Goal: Check status

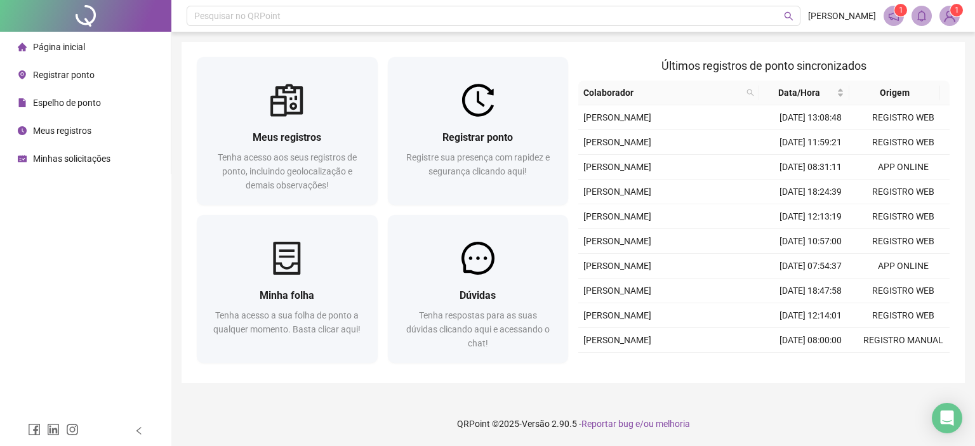
click at [470, 123] on div "Registrar ponto Registre sua presença com rapidez e segurança clicando aqui!" at bounding box center [478, 161] width 181 height 88
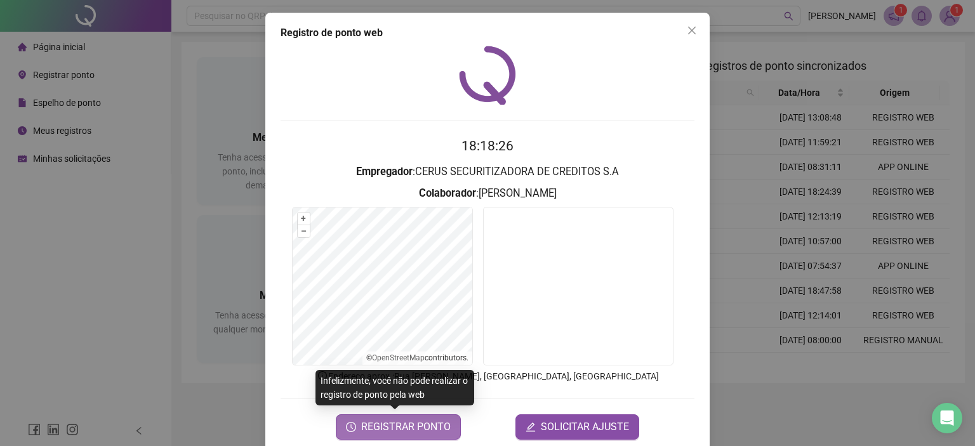
click at [439, 432] on span "REGISTRAR PONTO" at bounding box center [406, 427] width 90 height 15
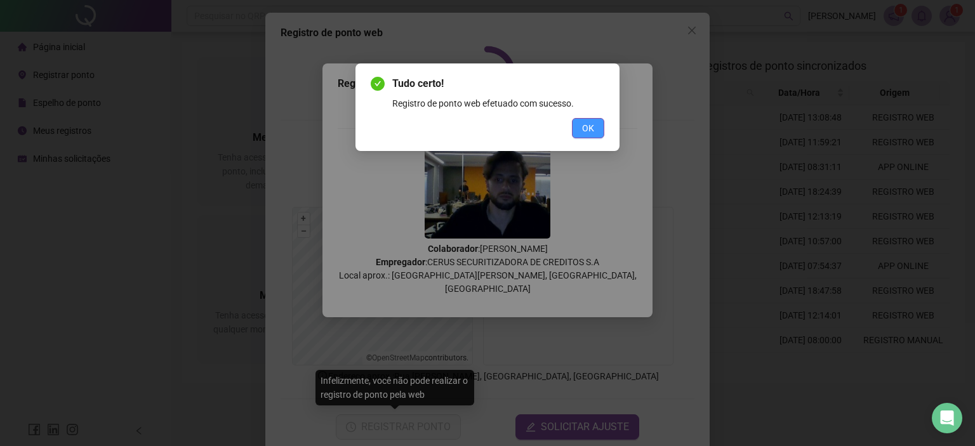
click at [596, 123] on button "OK" at bounding box center [588, 128] width 32 height 20
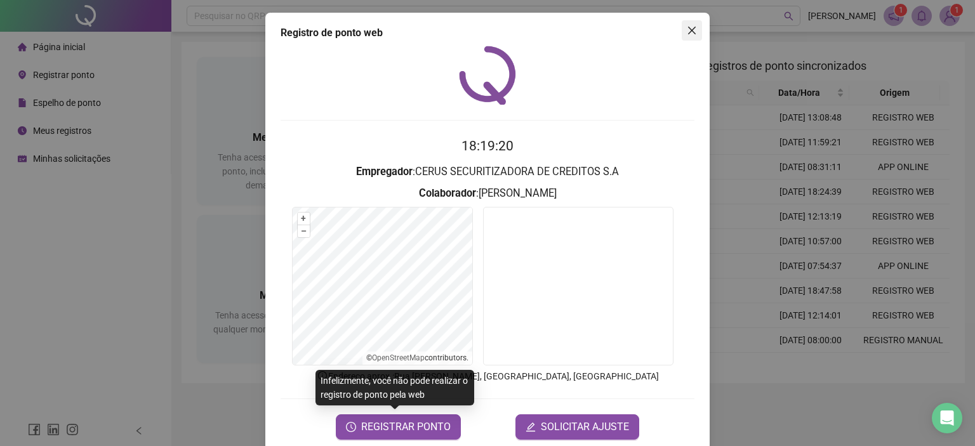
click at [689, 32] on icon "close" at bounding box center [692, 31] width 8 height 8
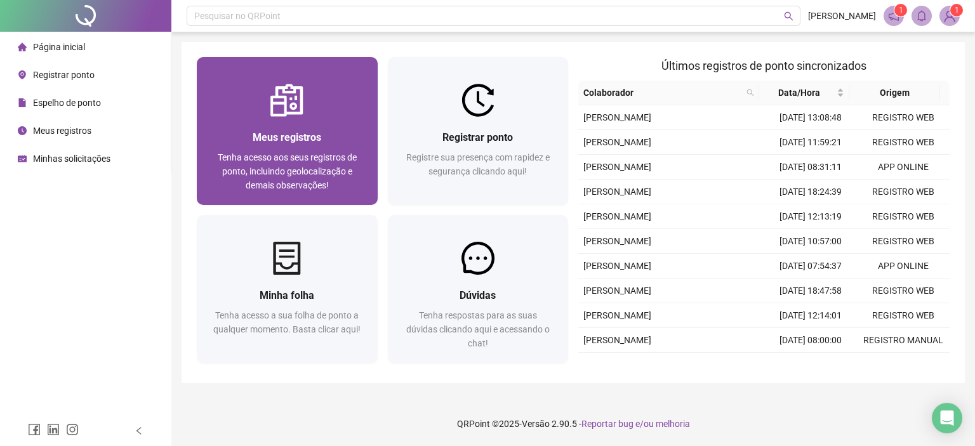
click at [259, 117] on div "Meus registros Tenha acesso aos seus registros de ponto, incluindo geolocalizaç…" at bounding box center [287, 161] width 181 height 88
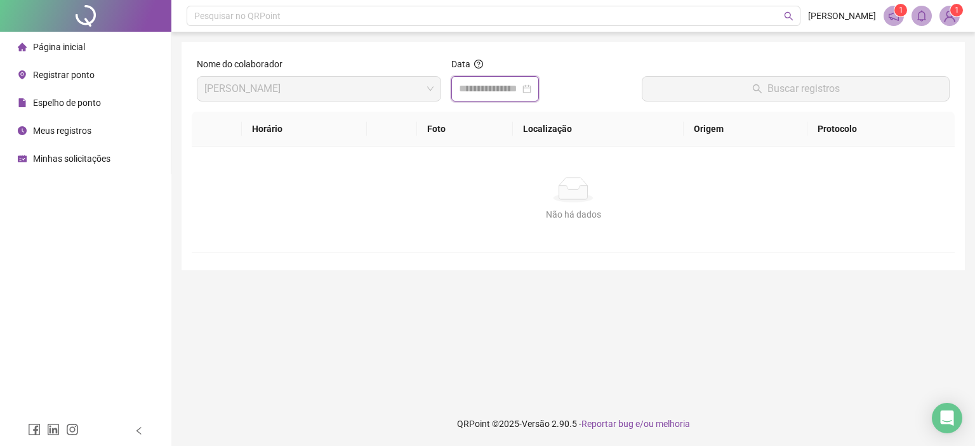
click at [483, 88] on input at bounding box center [489, 88] width 61 height 15
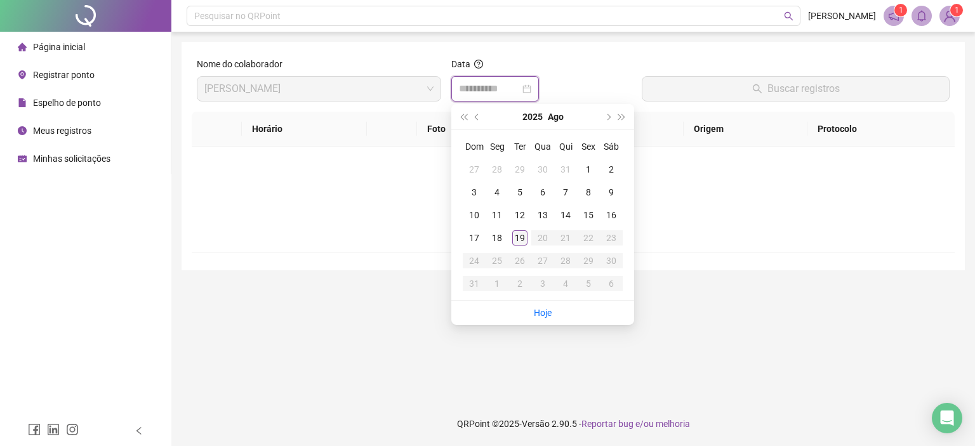
type input "**********"
click at [524, 239] on div "19" at bounding box center [519, 237] width 15 height 15
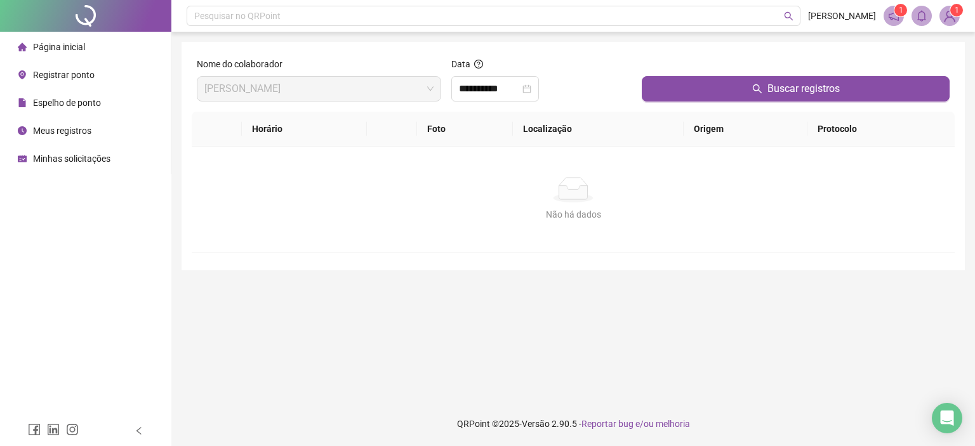
click at [656, 112] on th "Localização" at bounding box center [598, 129] width 171 height 35
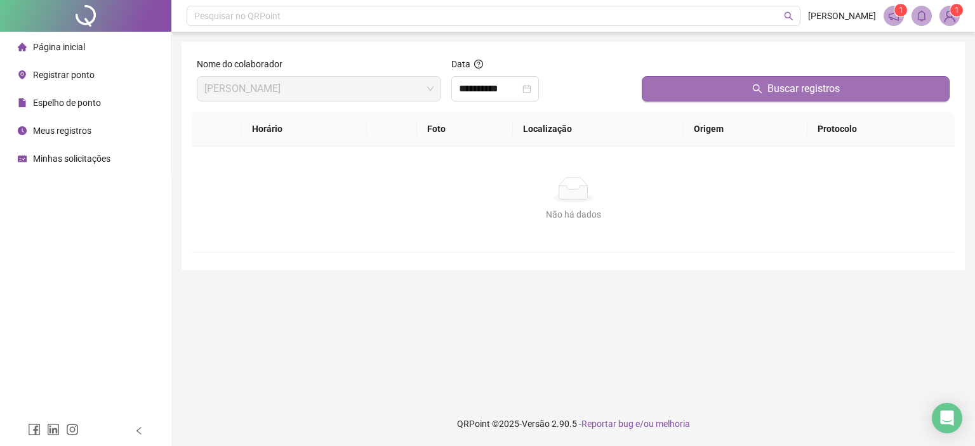
click at [663, 96] on button "Buscar registros" at bounding box center [796, 88] width 308 height 25
